Goal: Information Seeking & Learning: Learn about a topic

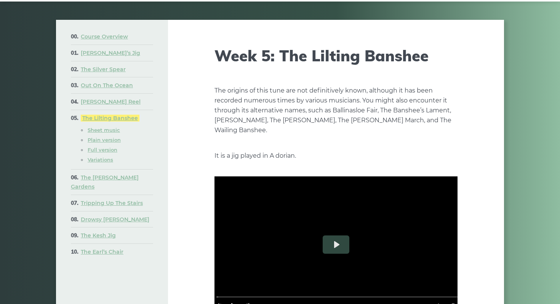
scroll to position [43, 0]
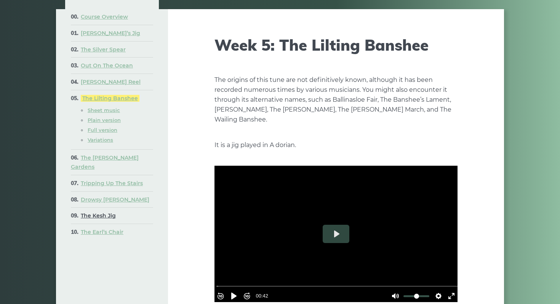
click at [104, 212] on link "The Kesh Jig" at bounding box center [98, 215] width 35 height 7
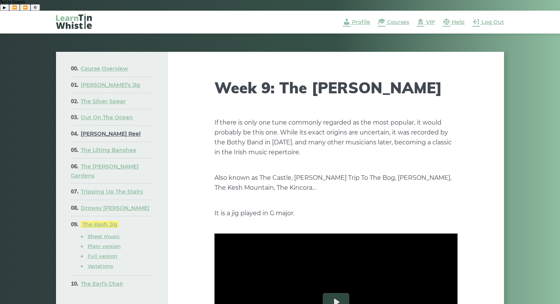
click at [101, 130] on link "[PERSON_NAME] Reel" at bounding box center [111, 133] width 60 height 7
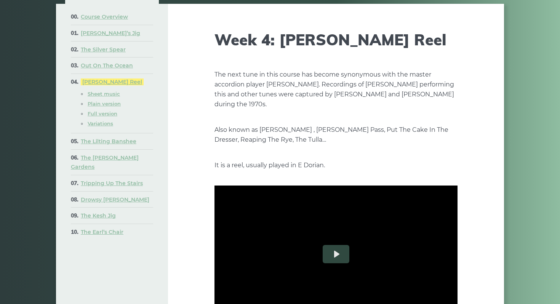
scroll to position [46, 0]
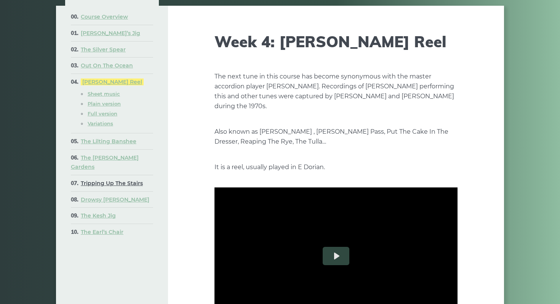
click at [104, 180] on link "Tripping Up The Stairs" at bounding box center [112, 183] width 62 height 7
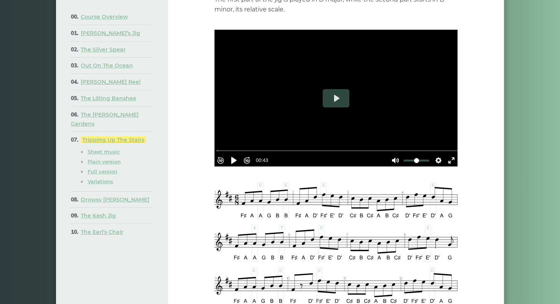
scroll to position [207, 0]
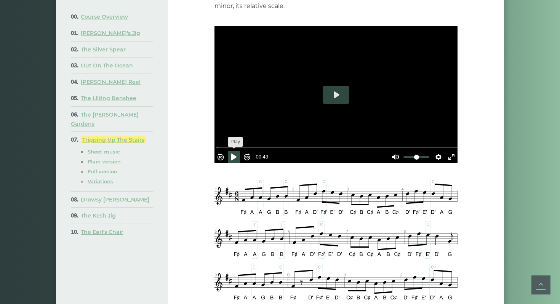
click at [240, 151] on button "Pause Play" at bounding box center [234, 157] width 12 height 12
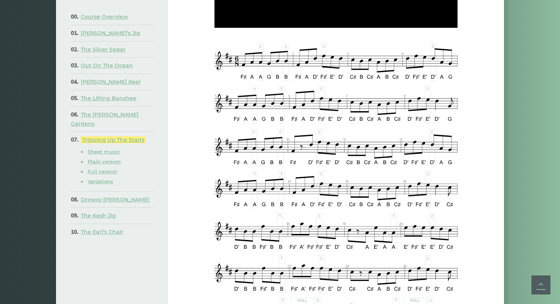
scroll to position [344, 0]
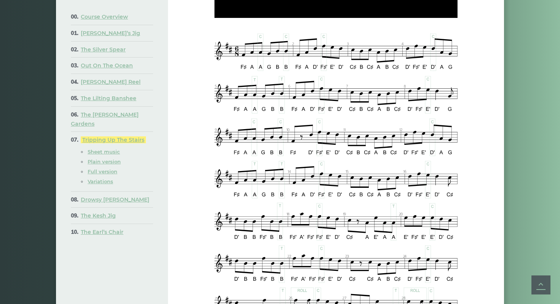
type input "*****"
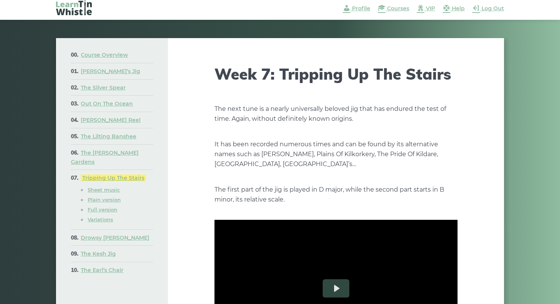
scroll to position [0, 0]
